Goal: Information Seeking & Learning: Learn about a topic

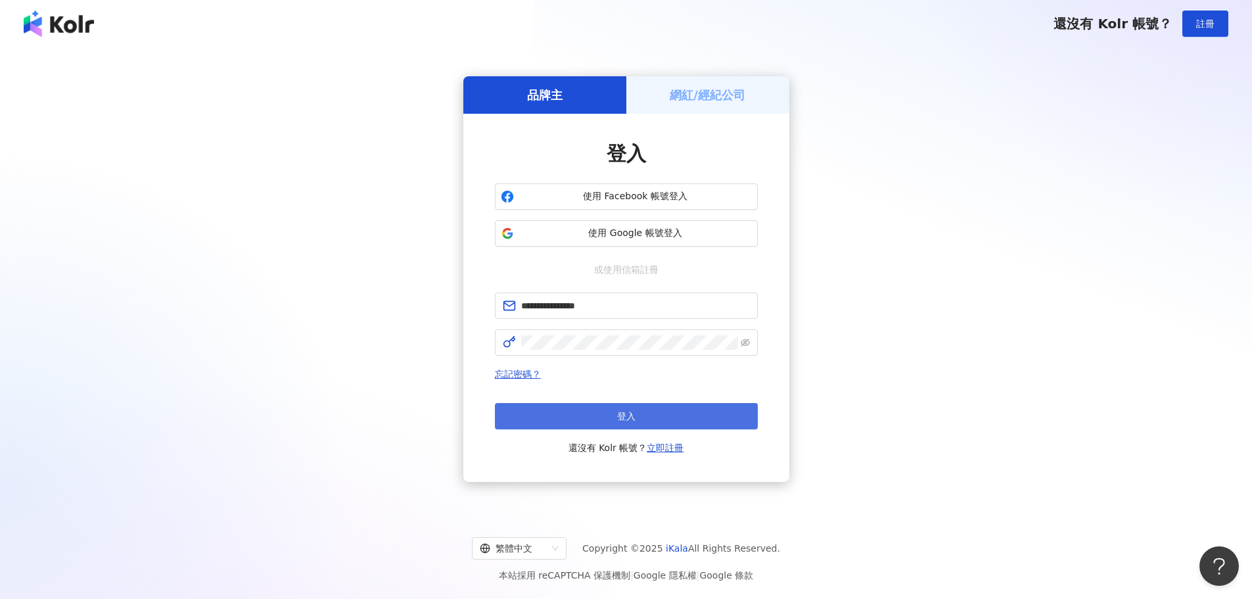
click at [627, 409] on button "登入" at bounding box center [626, 416] width 263 height 26
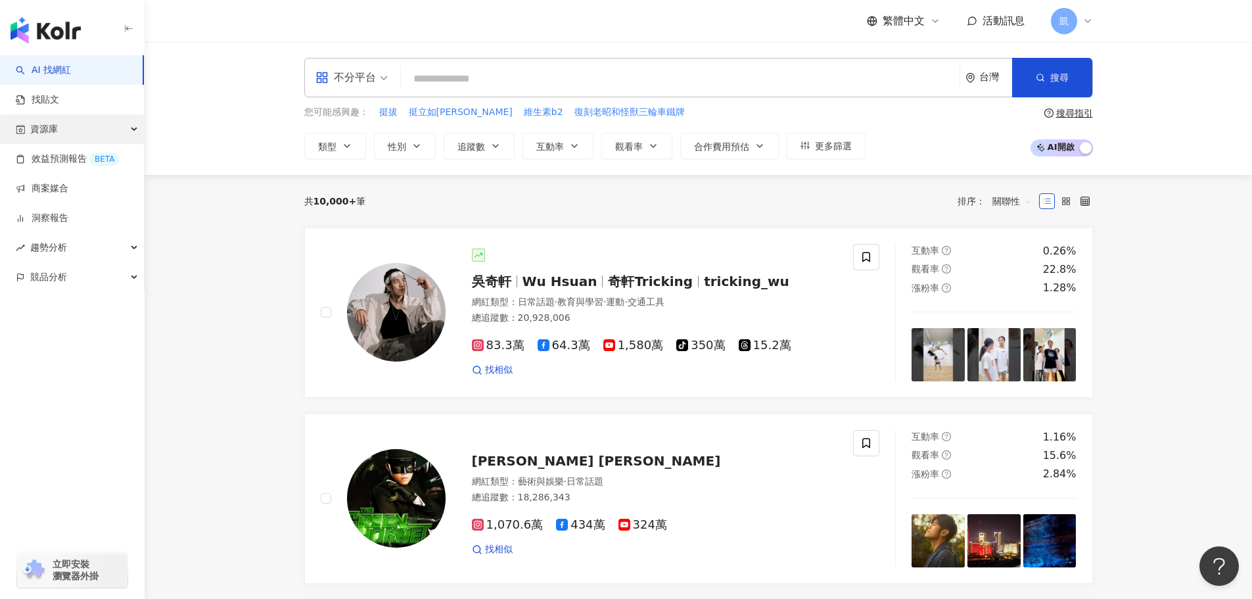
click at [114, 123] on div "資源庫" at bounding box center [72, 129] width 144 height 30
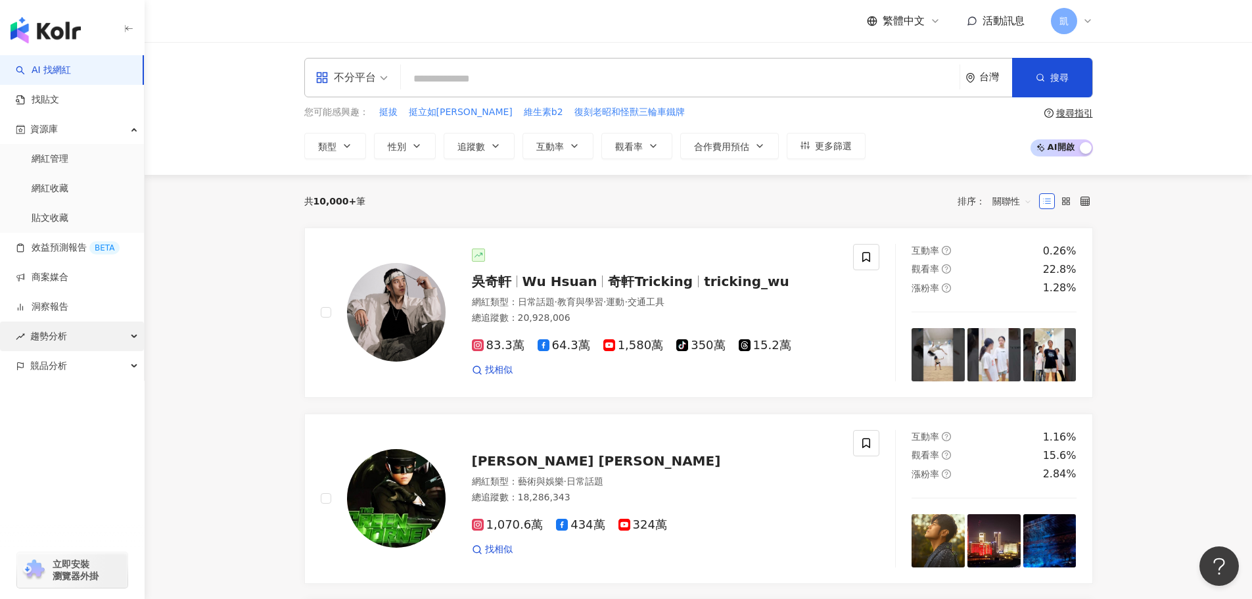
click at [102, 333] on div "趨勢分析" at bounding box center [72, 337] width 144 height 30
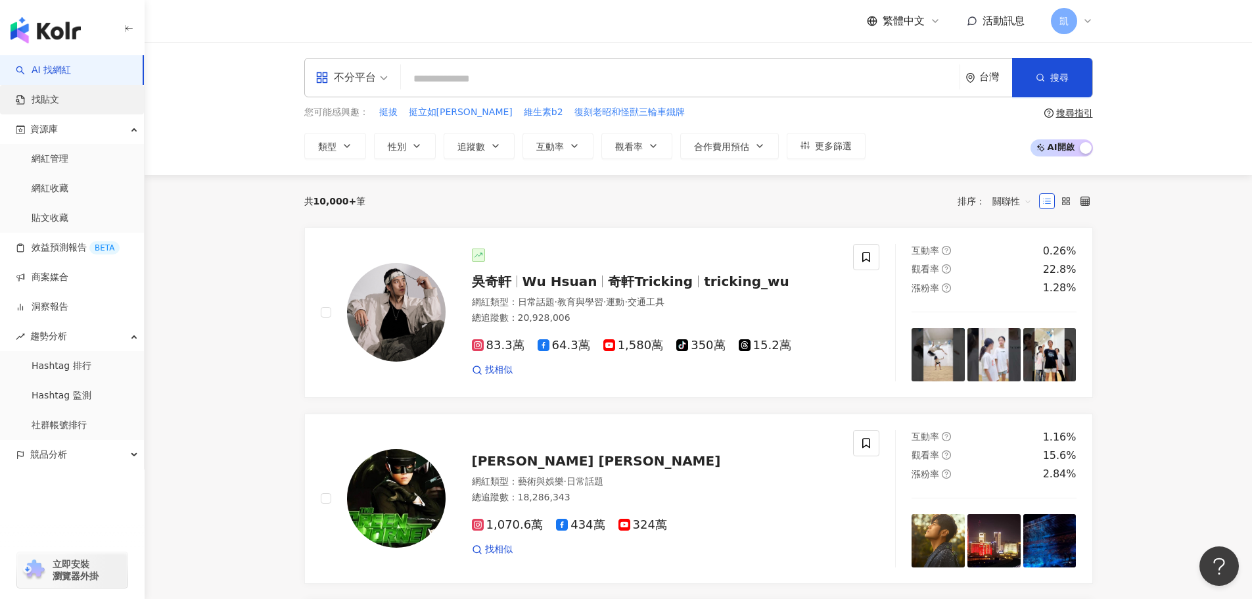
click at [59, 101] on link "找貼文" at bounding box center [37, 99] width 43 height 13
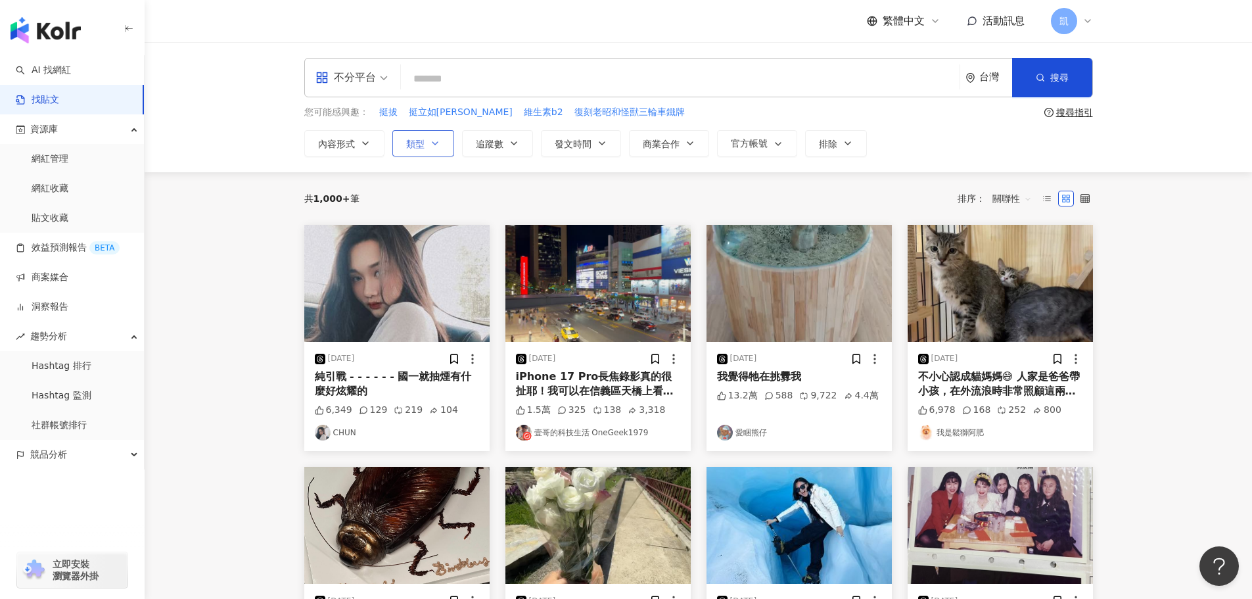
click at [435, 146] on icon "button" at bounding box center [435, 143] width 11 height 11
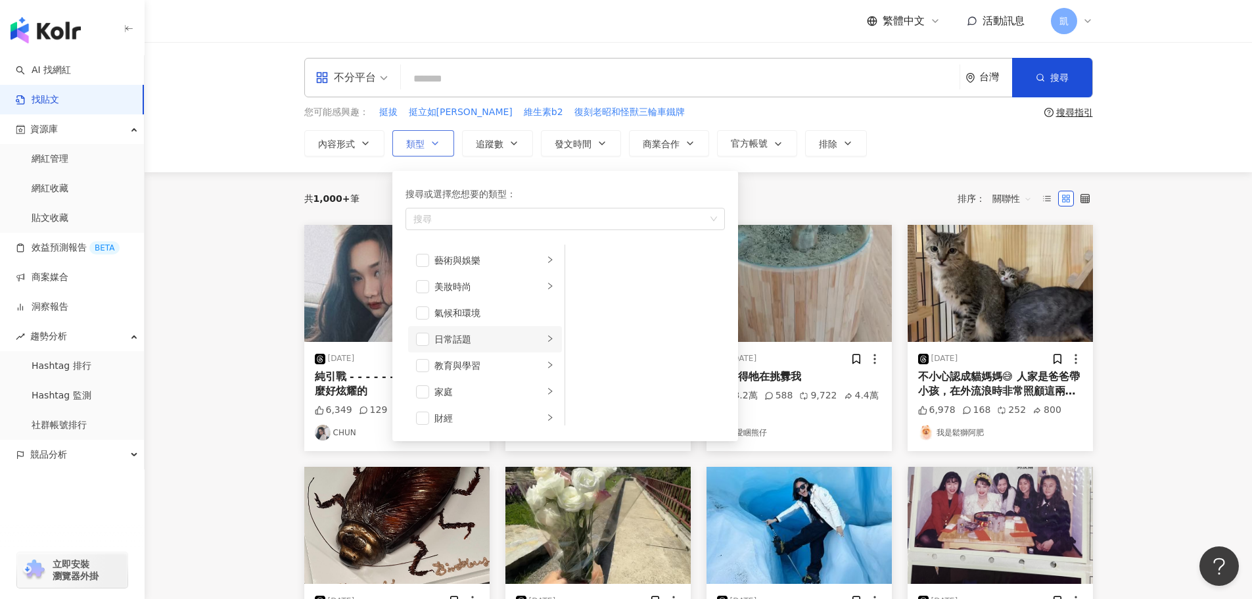
scroll to position [66, 0]
click at [449, 322] on div "家庭" at bounding box center [489, 326] width 109 height 14
click at [581, 268] on li "母嬰" at bounding box center [645, 260] width 155 height 26
click at [588, 279] on li "親子" at bounding box center [645, 287] width 155 height 26
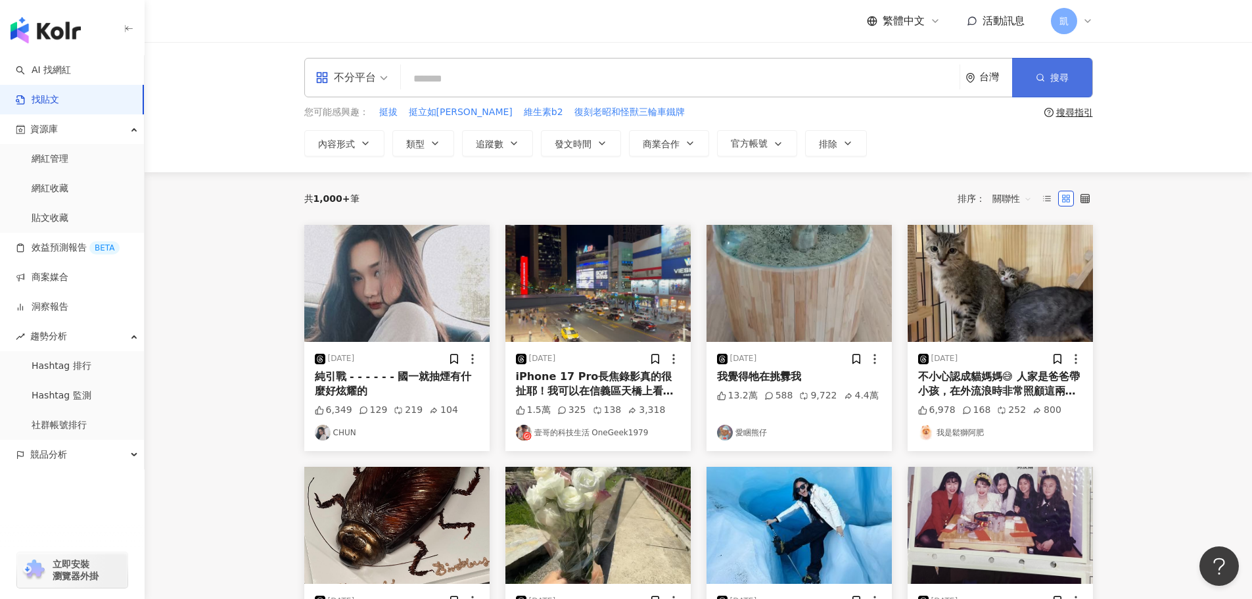
click at [1052, 78] on span "搜尋" at bounding box center [1060, 77] width 18 height 11
click at [354, 62] on input "search" at bounding box center [352, 69] width 72 height 21
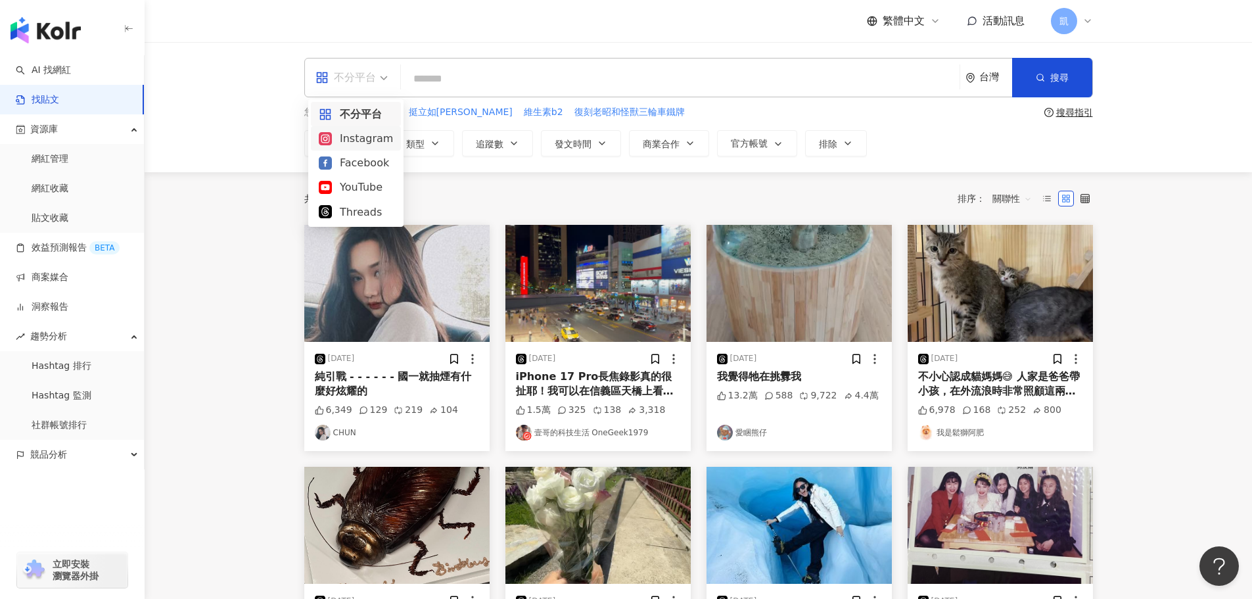
click at [356, 145] on div "Instagram" at bounding box center [356, 138] width 74 height 16
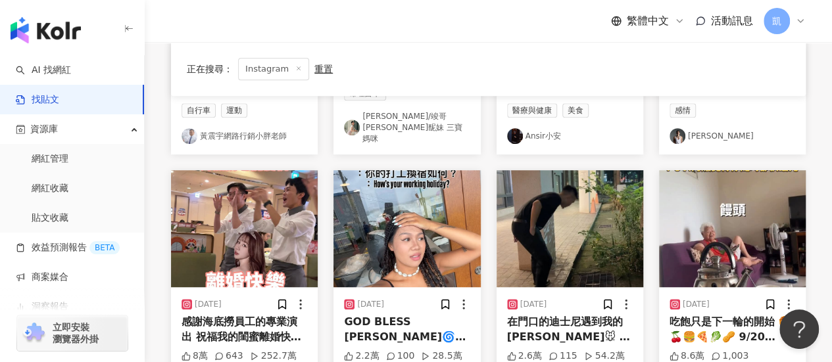
scroll to position [341, 0]
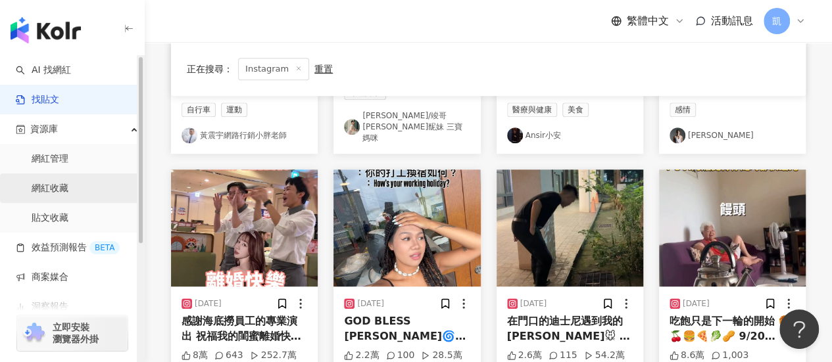
click at [68, 188] on link "網紅收藏" at bounding box center [50, 188] width 37 height 13
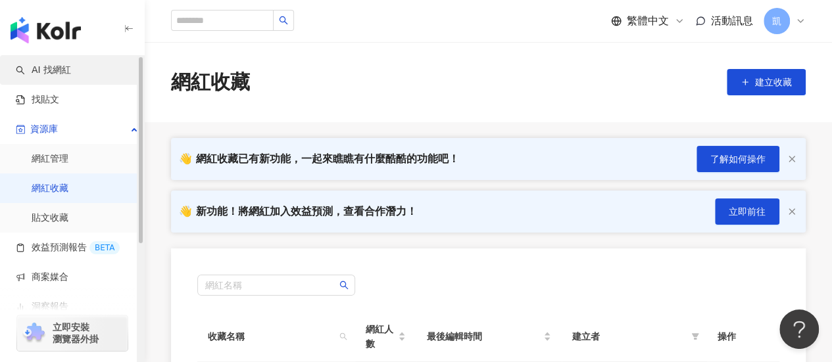
click at [71, 70] on link "AI 找網紅" at bounding box center [43, 70] width 55 height 13
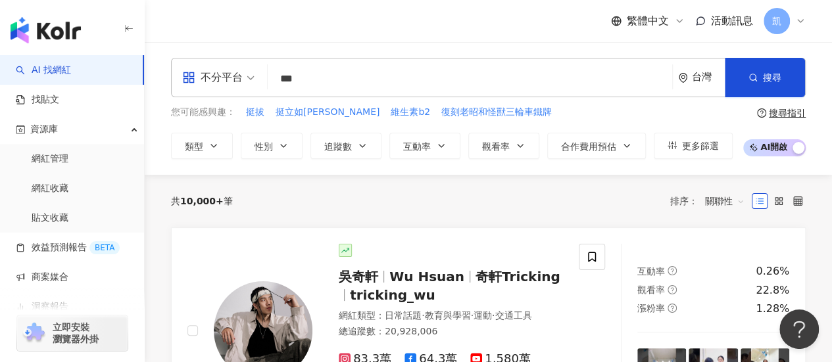
type input "**"
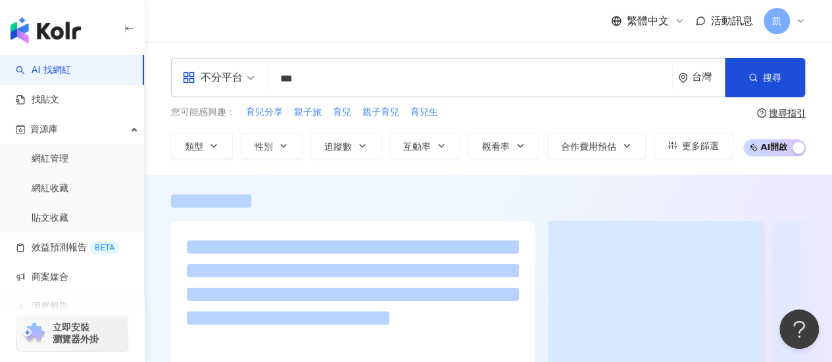
click at [151, 215] on div at bounding box center [488, 307] width 687 height 224
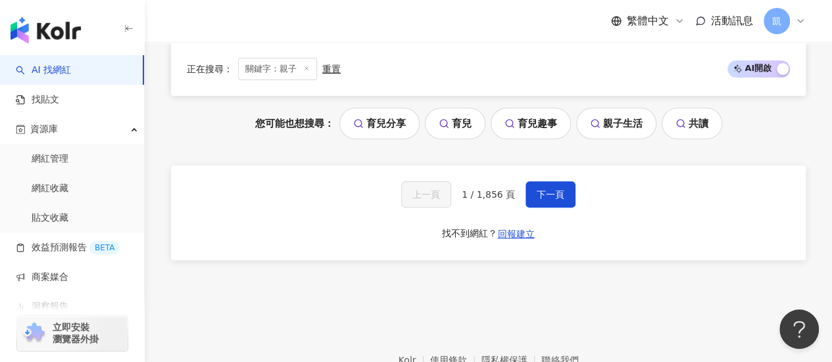
scroll to position [2613, 0]
click at [308, 70] on line at bounding box center [306, 68] width 3 height 3
